Goal: Task Accomplishment & Management: Manage account settings

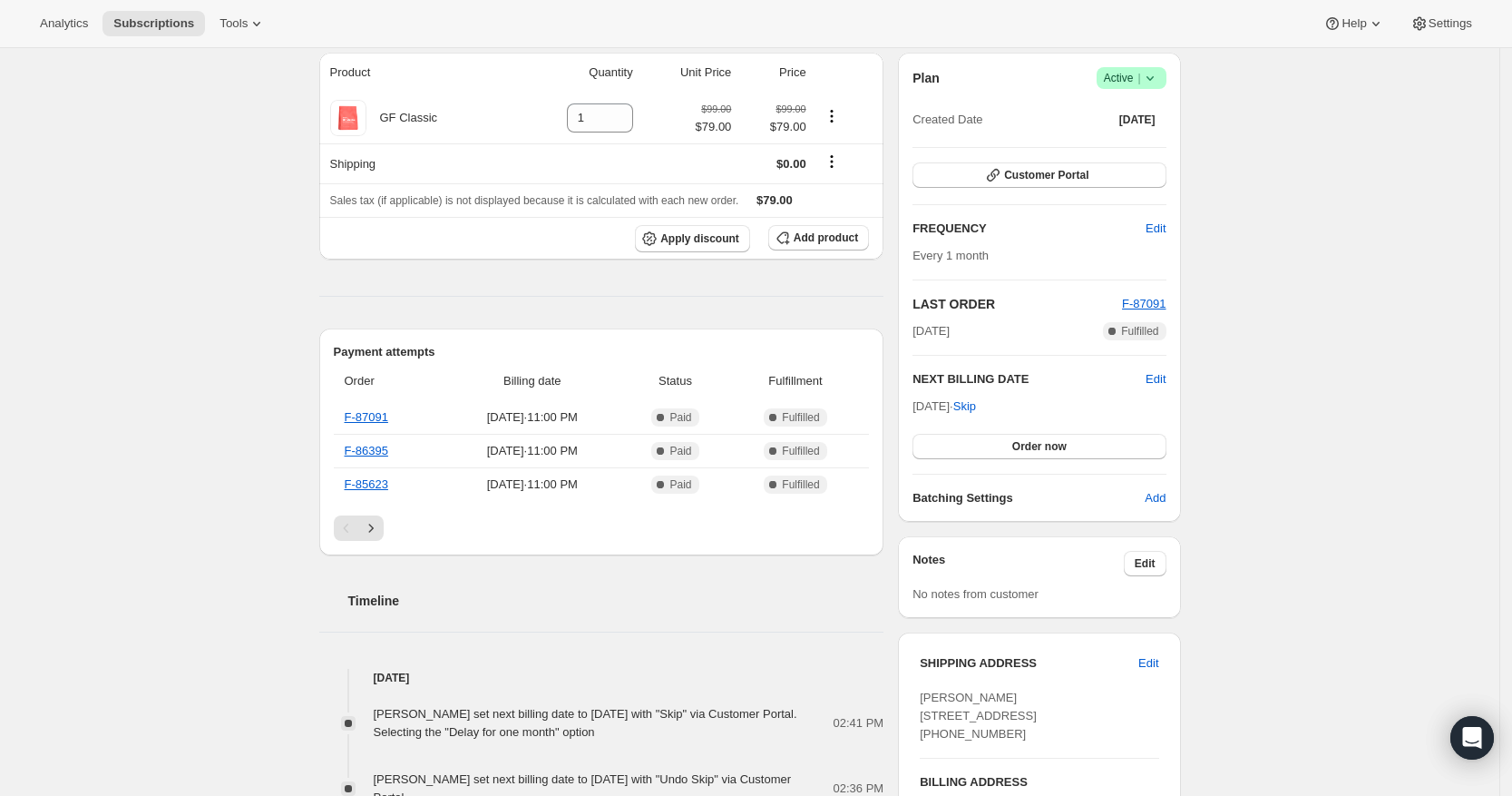
scroll to position [113, 0]
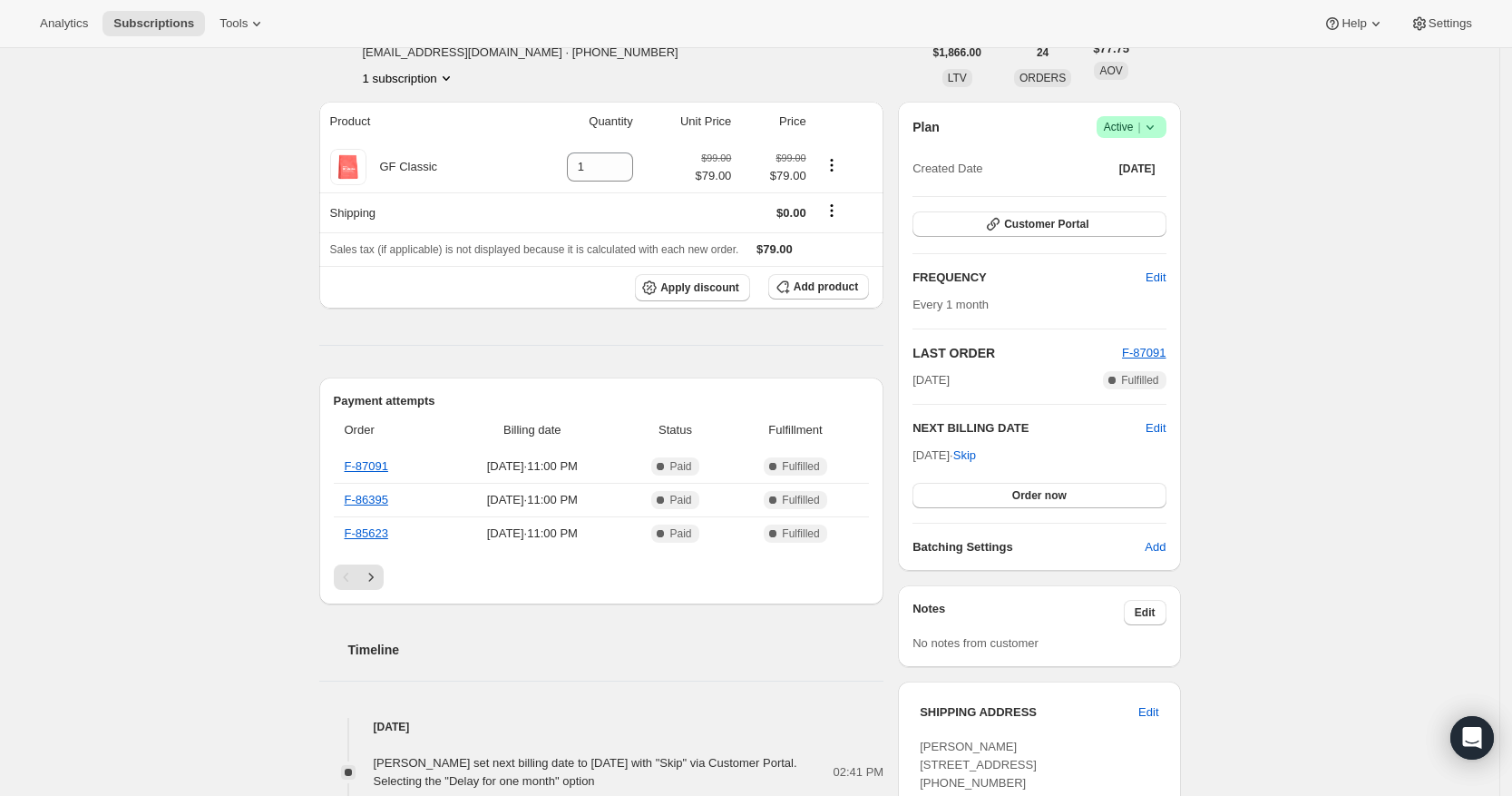
click at [1165, 127] on span "Success Active |" at bounding box center [1132, 126] width 70 height 22
click at [1120, 192] on span "Cancel subscription" at bounding box center [1131, 194] width 103 height 13
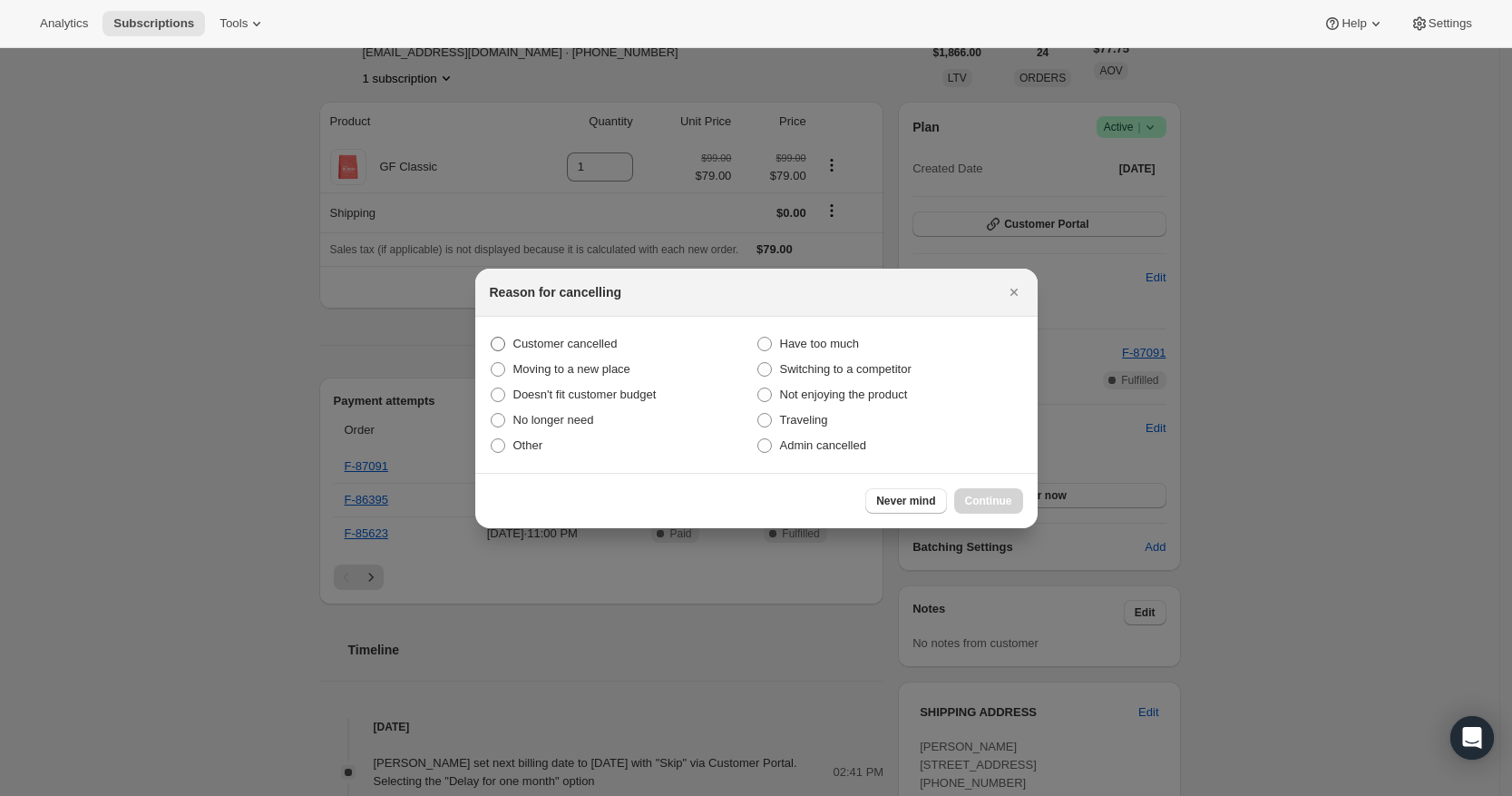
click at [537, 337] on span "Customer cancelled" at bounding box center [566, 343] width 104 height 13
click at [492, 337] on input "Customer cancelled" at bounding box center [491, 336] width 1 height 1
radio input "true"
click at [991, 494] on span "Continue" at bounding box center [989, 501] width 47 height 14
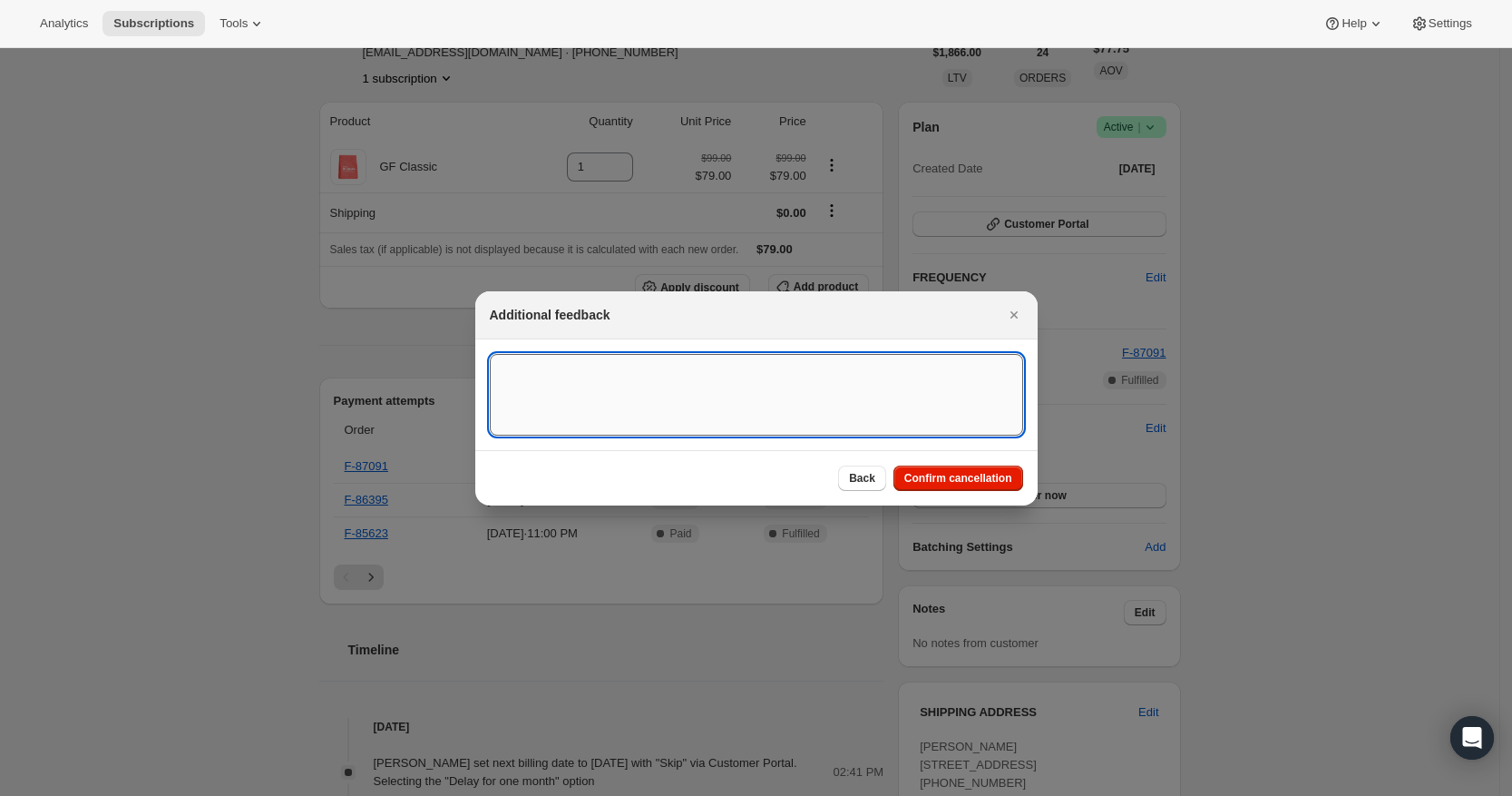
click at [655, 398] on textarea ":rbk:" at bounding box center [757, 394] width 534 height 82
type textarea "Customer requested to cancel future orders"
click at [922, 474] on span "Confirm cancellation" at bounding box center [958, 478] width 108 height 14
